Goal: Check status: Check status

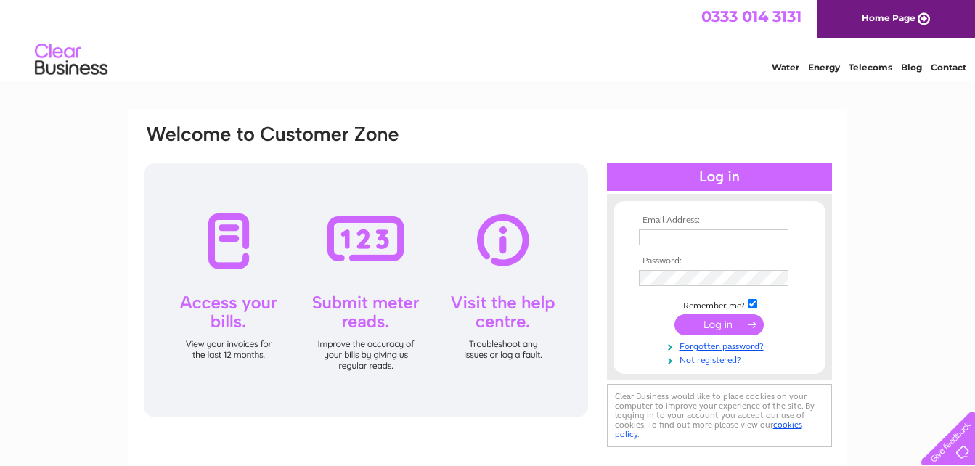
type input "ordersjamaicanways@outlook.com"
click at [698, 325] on input "submit" at bounding box center [719, 324] width 89 height 20
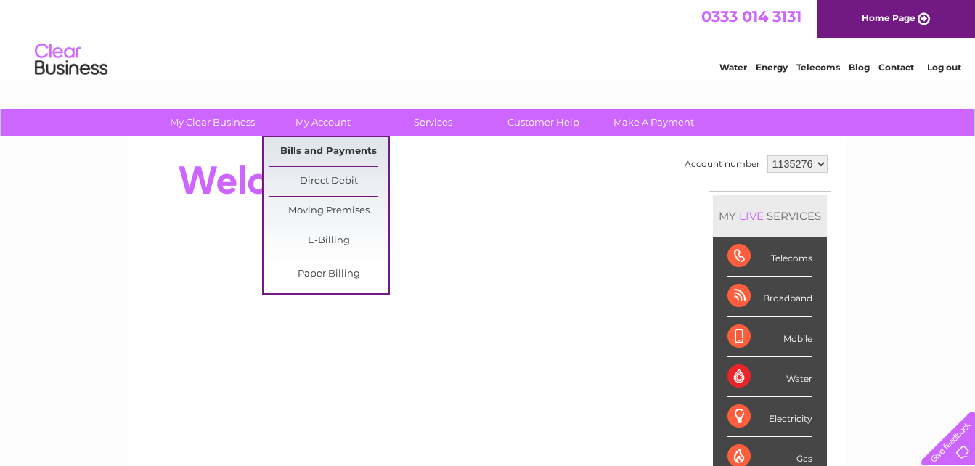
click at [293, 147] on link "Bills and Payments" at bounding box center [329, 151] width 120 height 29
click at [325, 150] on link "Bills and Payments" at bounding box center [329, 151] width 120 height 29
click at [332, 152] on link "Bills and Payments" at bounding box center [329, 151] width 120 height 29
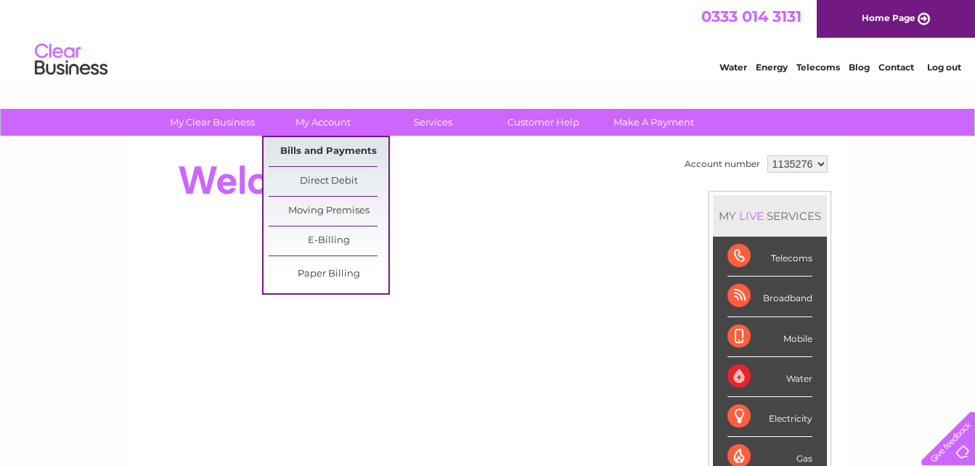
click at [332, 152] on link "Bills and Payments" at bounding box center [329, 151] width 120 height 29
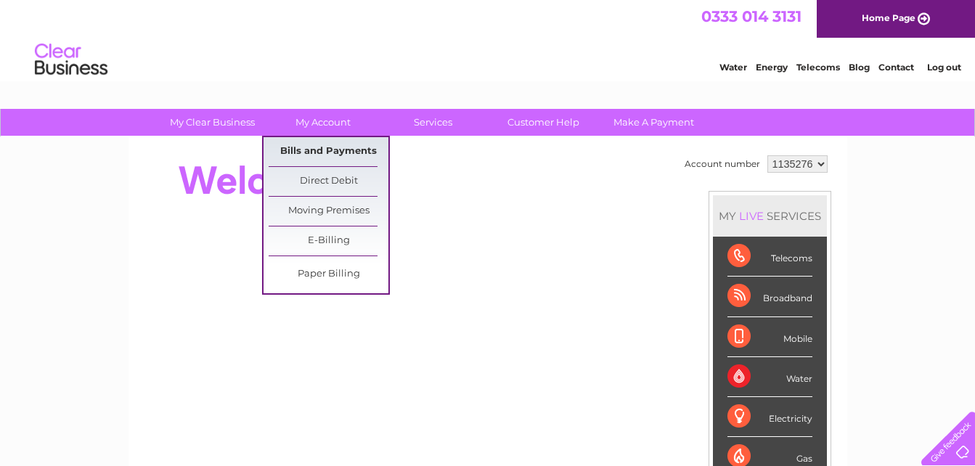
click at [330, 147] on link "Bills and Payments" at bounding box center [329, 151] width 120 height 29
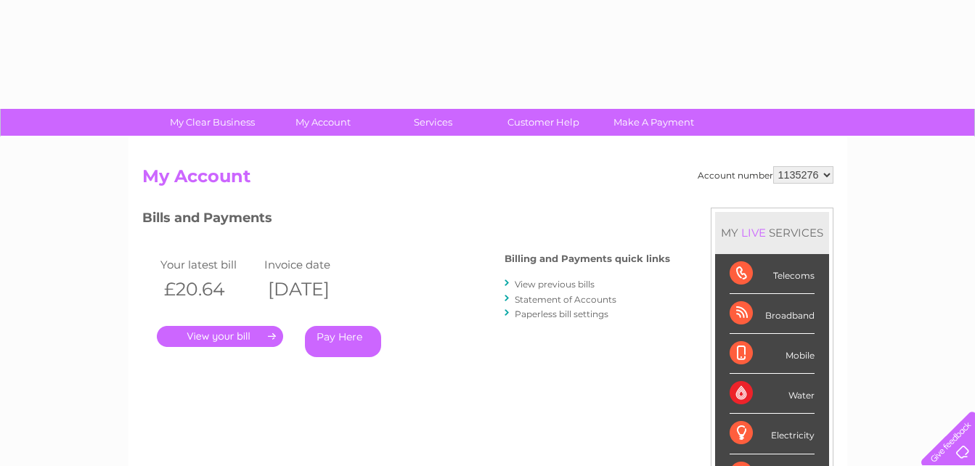
drag, startPoint x: 0, startPoint y: 0, endPoint x: 31, endPoint y: 266, distance: 267.6
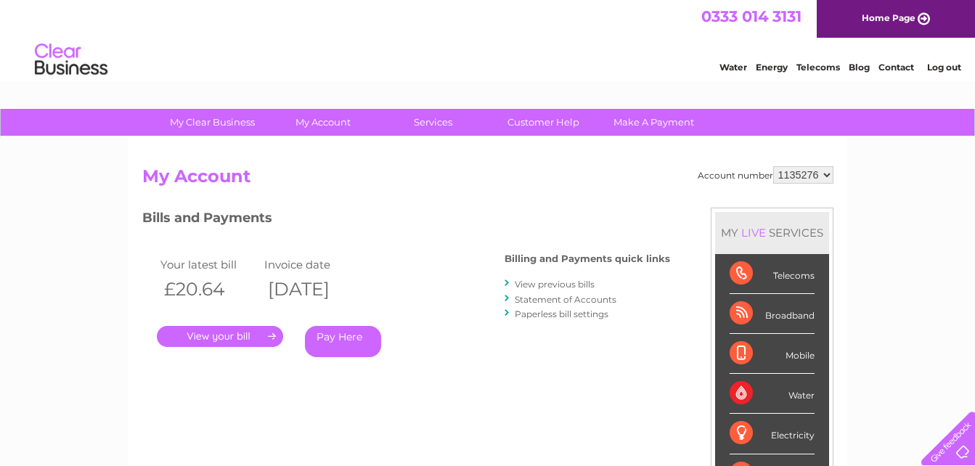
click at [188, 330] on link "." at bounding box center [220, 336] width 126 height 21
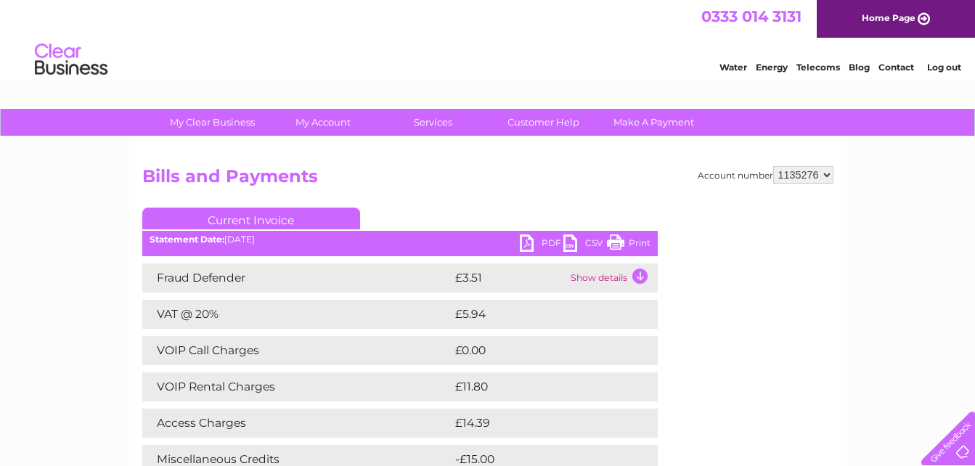
click at [616, 243] on link "Print" at bounding box center [629, 245] width 44 height 21
click at [114, 381] on div "My Clear Business Login Details My Details My Preferences Link Account My Accou…" at bounding box center [487, 454] width 975 height 691
